Goal: Information Seeking & Learning: Learn about a topic

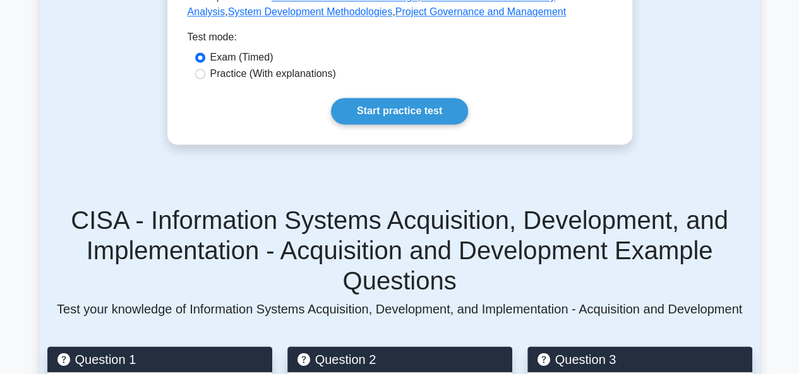
scroll to position [821, 0]
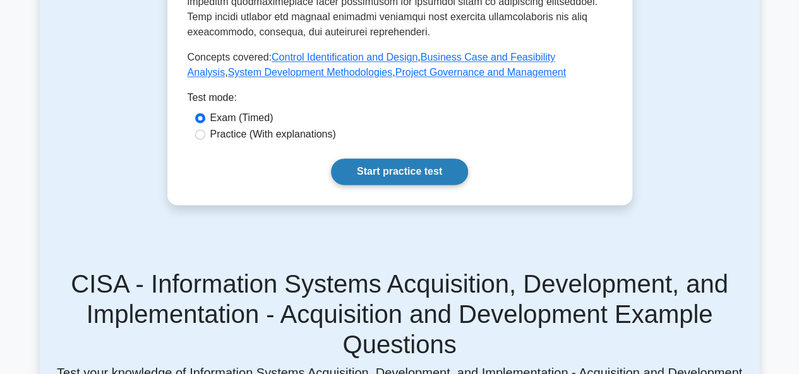
click at [392, 159] on link "Start practice test" at bounding box center [399, 172] width 137 height 27
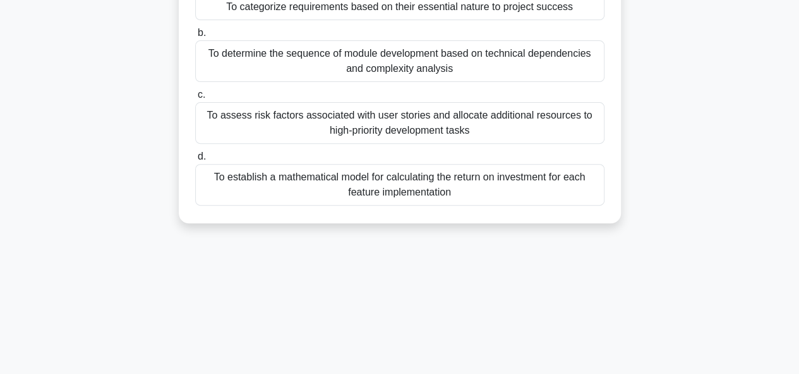
scroll to position [63, 0]
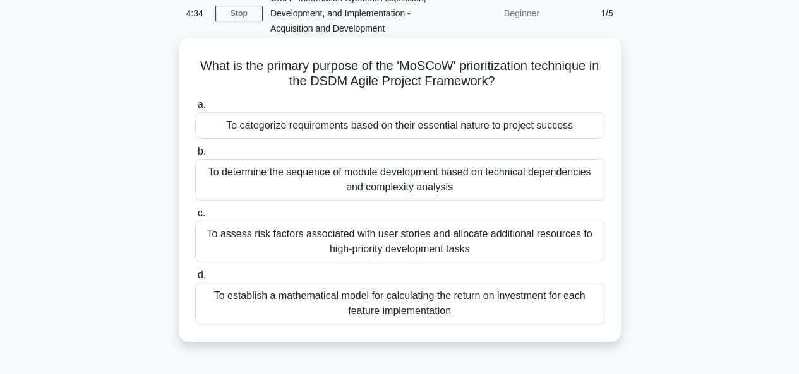
click at [410, 236] on div "To assess risk factors associated with user stories and allocate additional res…" at bounding box center [399, 242] width 409 height 42
click at [195, 218] on input "c. To assess risk factors associated with user stories and allocate additional …" at bounding box center [195, 214] width 0 height 8
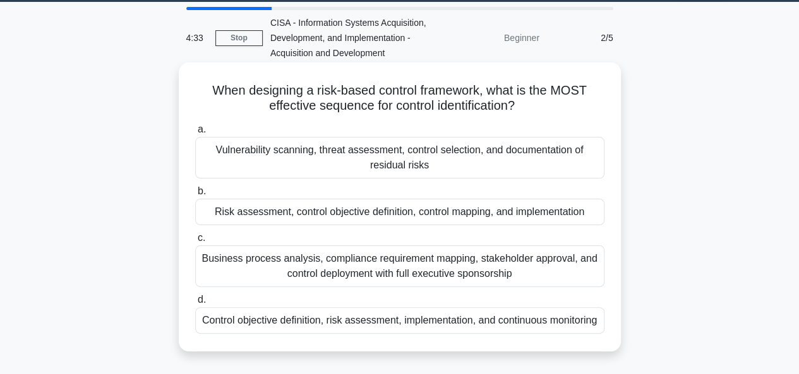
scroll to position [0, 0]
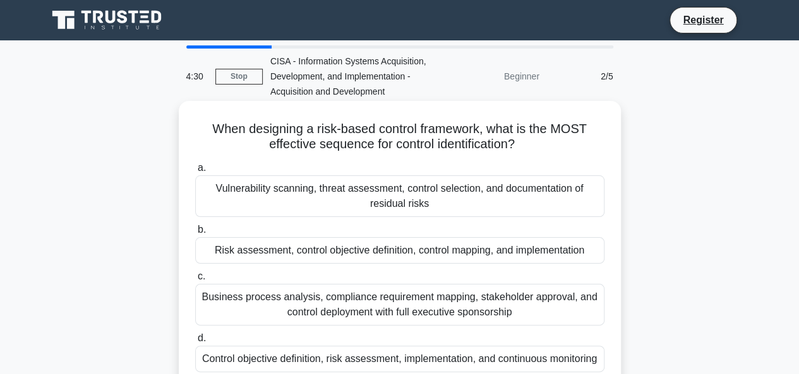
click at [210, 296] on div "Business process analysis, compliance requirement mapping, stakeholder approval…" at bounding box center [399, 305] width 409 height 42
click at [195, 281] on input "c. Business process analysis, compliance requirement mapping, stakeholder appro…" at bounding box center [195, 277] width 0 height 8
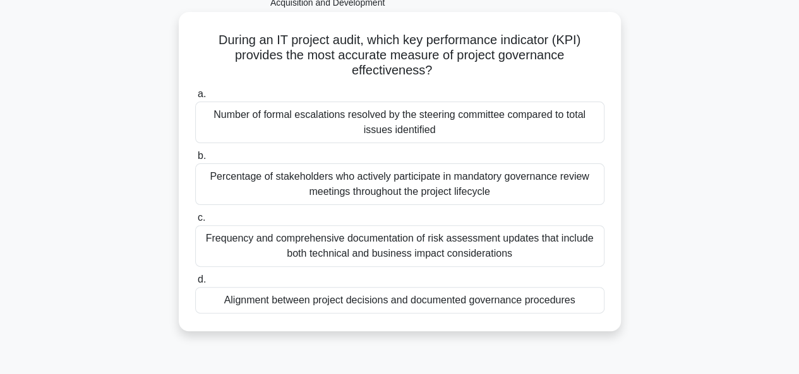
scroll to position [126, 0]
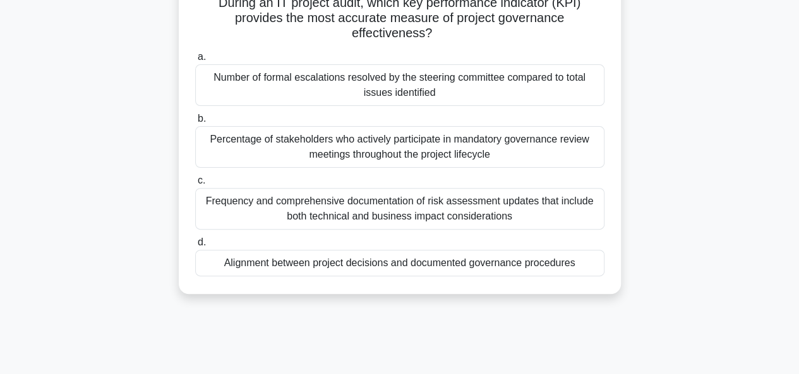
click at [293, 204] on div "Frequency and comprehensive documentation of risk assessment updates that inclu…" at bounding box center [399, 209] width 409 height 42
click at [195, 185] on input "c. Frequency and comprehensive documentation of risk assessment updates that in…" at bounding box center [195, 181] width 0 height 8
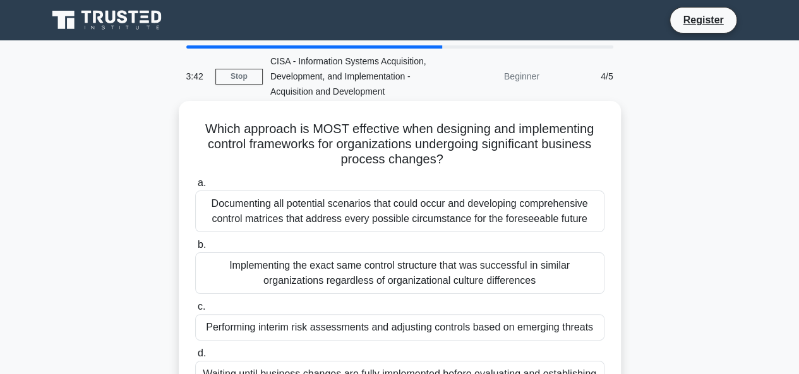
scroll to position [63, 0]
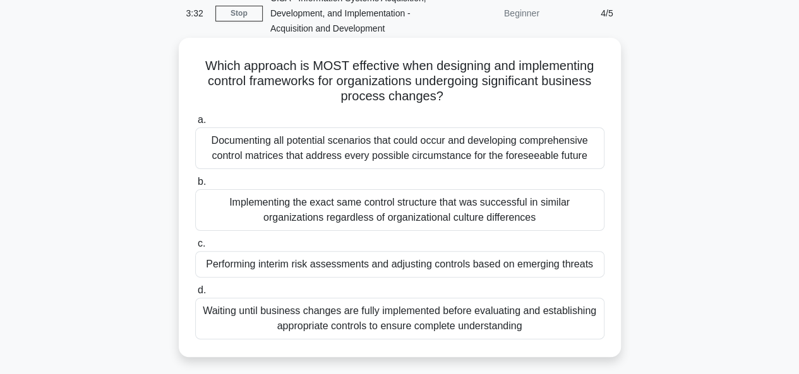
click at [376, 264] on div "Performing interim risk assessments and adjusting controls based on emerging th…" at bounding box center [399, 264] width 409 height 27
click at [195, 248] on input "c. Performing interim risk assessments and adjusting controls based on emerging…" at bounding box center [195, 244] width 0 height 8
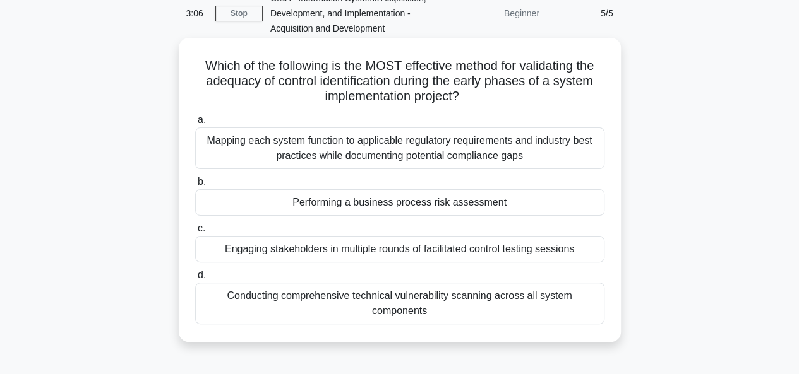
click at [345, 204] on div "Performing a business process risk assessment" at bounding box center [399, 202] width 409 height 27
click at [195, 186] on input "b. Performing a business process risk assessment" at bounding box center [195, 182] width 0 height 8
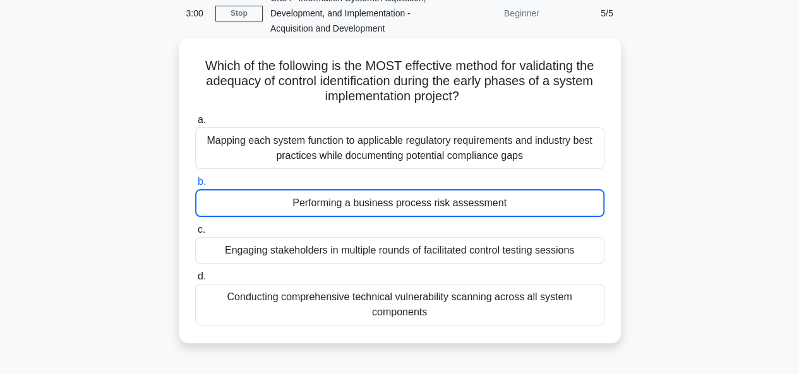
scroll to position [0, 0]
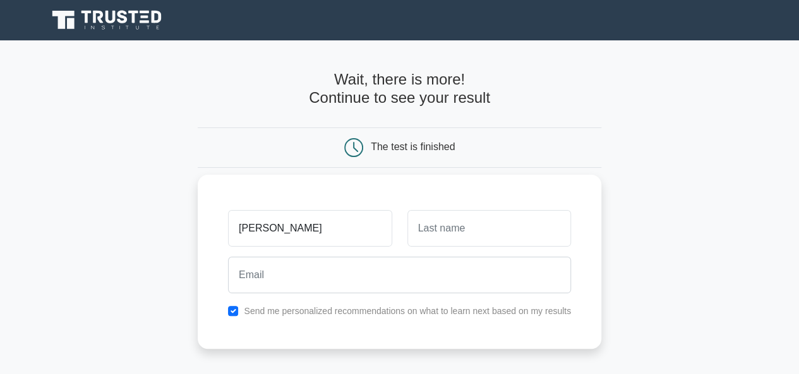
click at [308, 227] on input "[PERSON_NAME]" at bounding box center [310, 228] width 164 height 37
type input "[PERSON_NAME]"
click at [461, 233] on input "text" at bounding box center [489, 228] width 164 height 37
type input "[PERSON_NAME]"
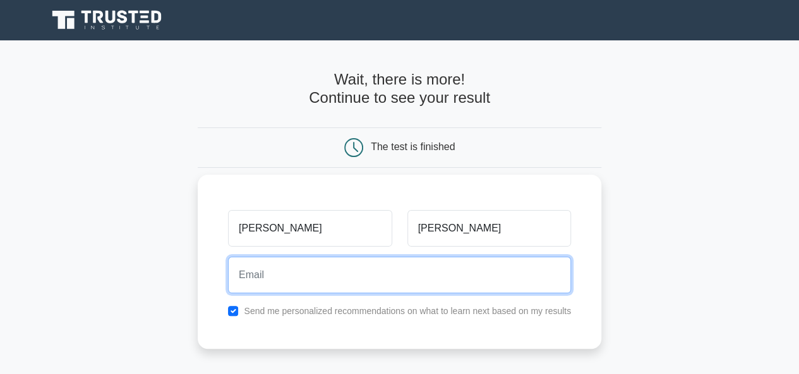
click at [285, 278] on input "email" at bounding box center [399, 275] width 343 height 37
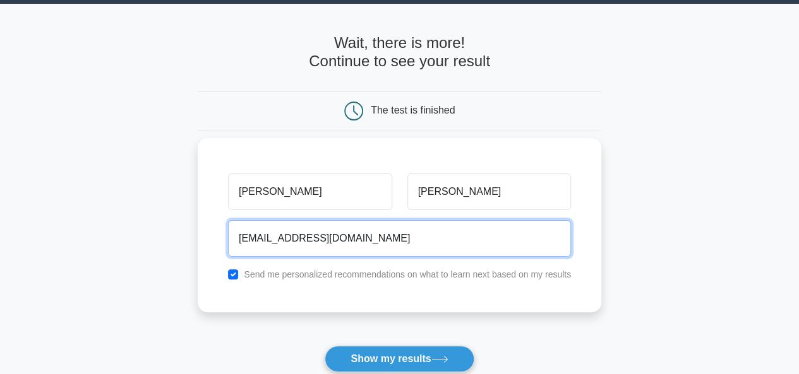
scroll to position [189, 0]
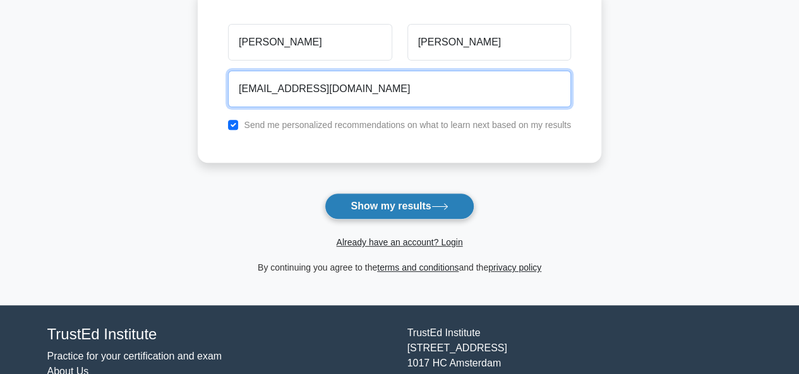
type input "[EMAIL_ADDRESS][DOMAIN_NAME]"
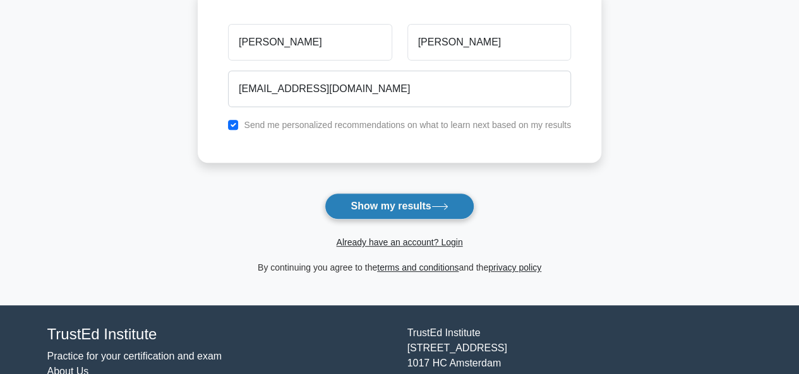
click at [369, 203] on button "Show my results" at bounding box center [399, 206] width 149 height 27
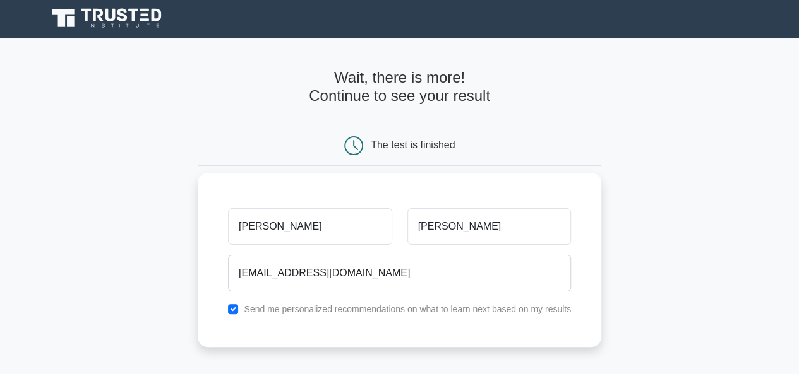
scroll to position [0, 0]
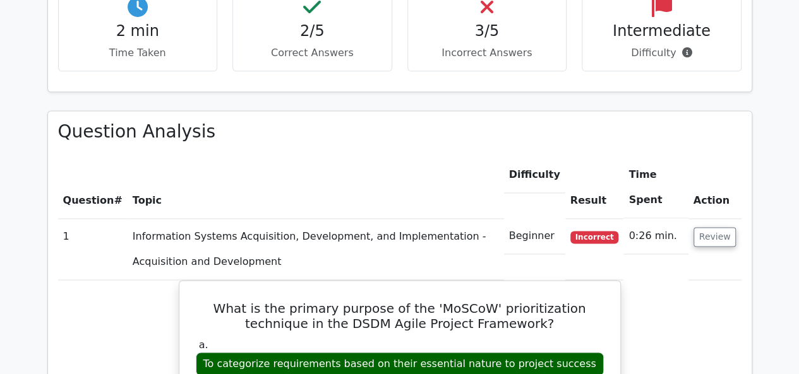
scroll to position [642, 0]
